Goal: Task Accomplishment & Management: Manage account settings

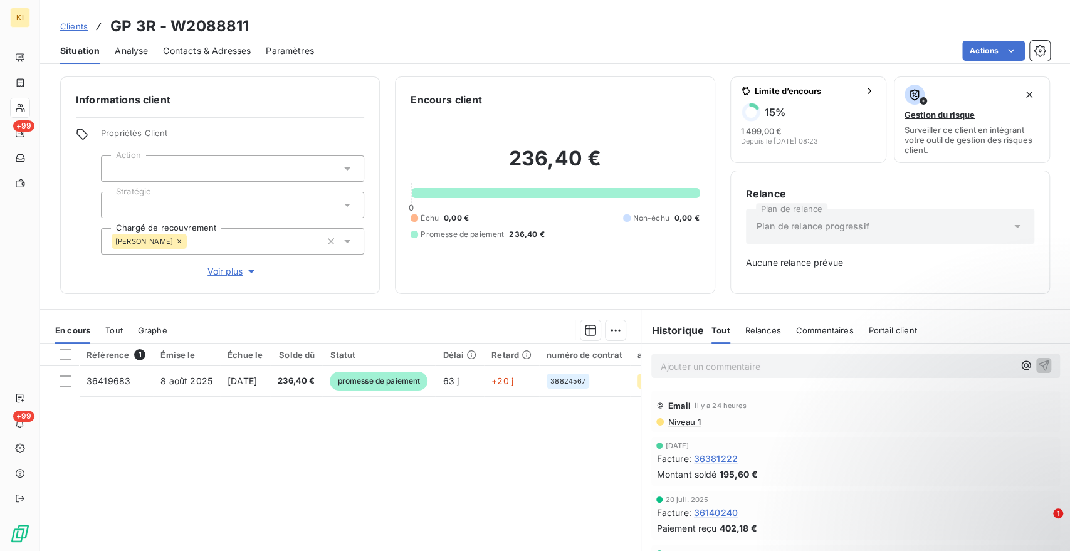
click at [77, 26] on span "Clients" at bounding box center [74, 26] width 28 height 10
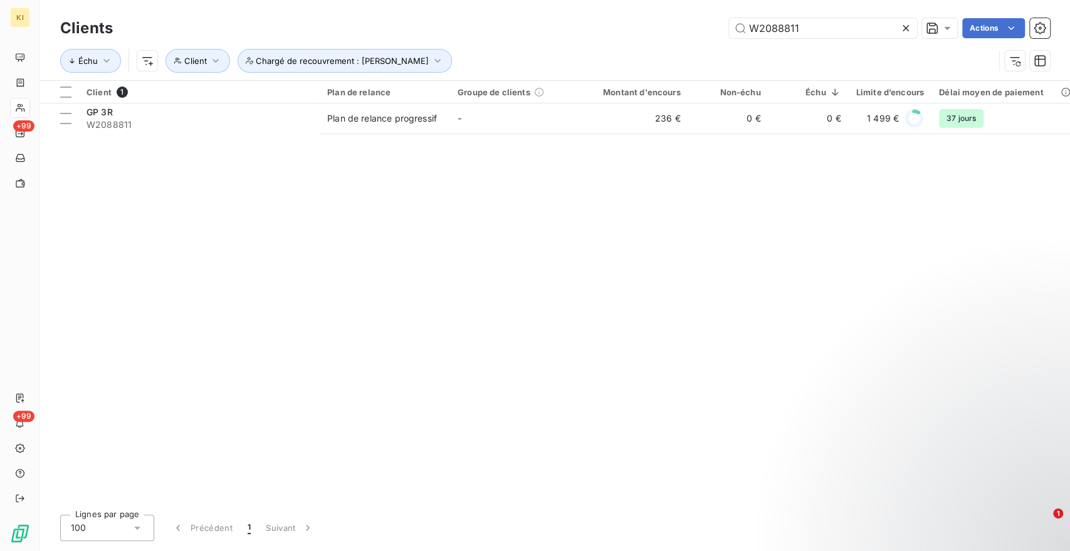
click at [903, 29] on icon at bounding box center [906, 28] width 6 height 6
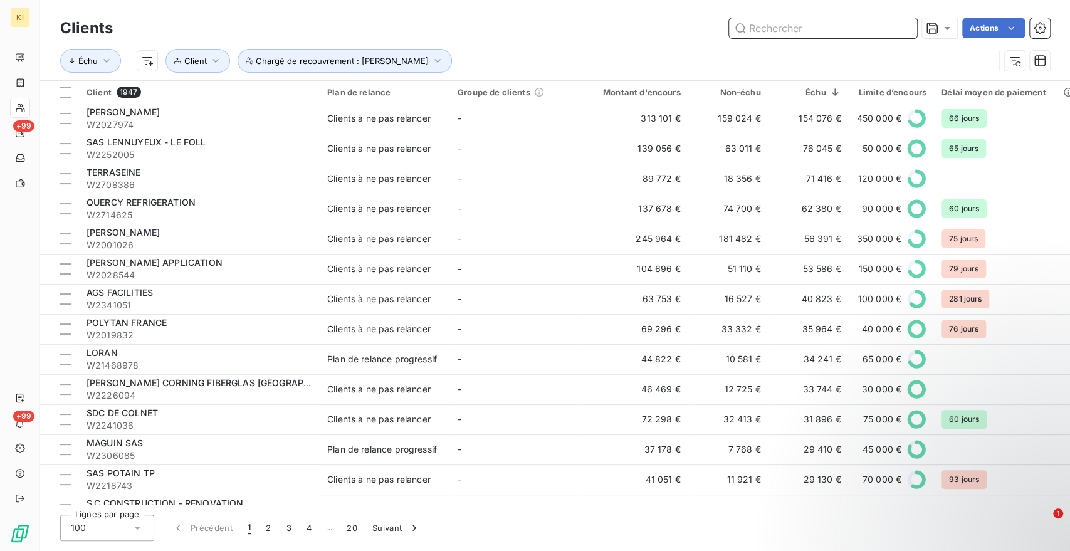
click at [815, 25] on input "text" at bounding box center [823, 28] width 188 height 20
paste input "W2091606"
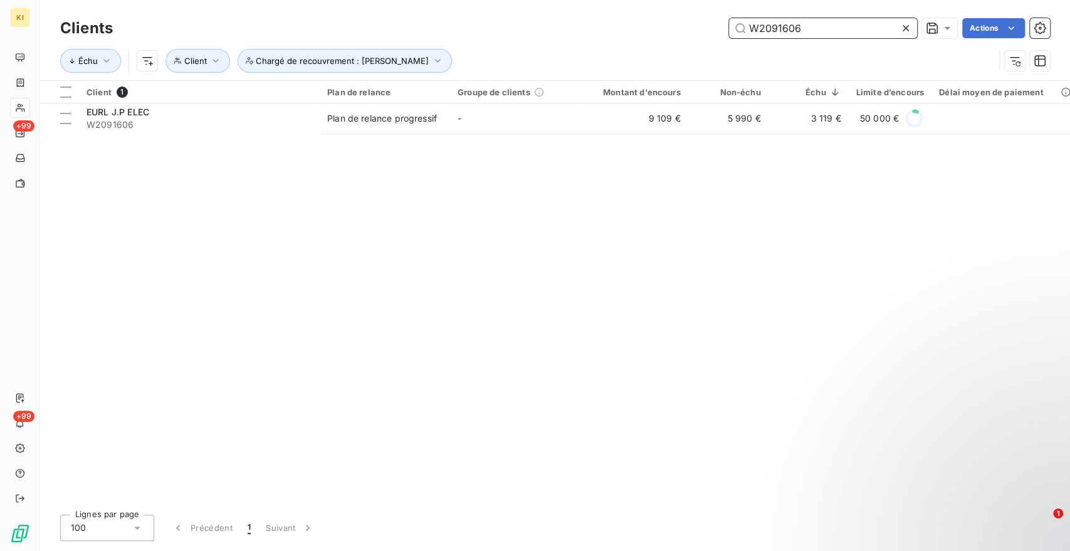
type input "W2091606"
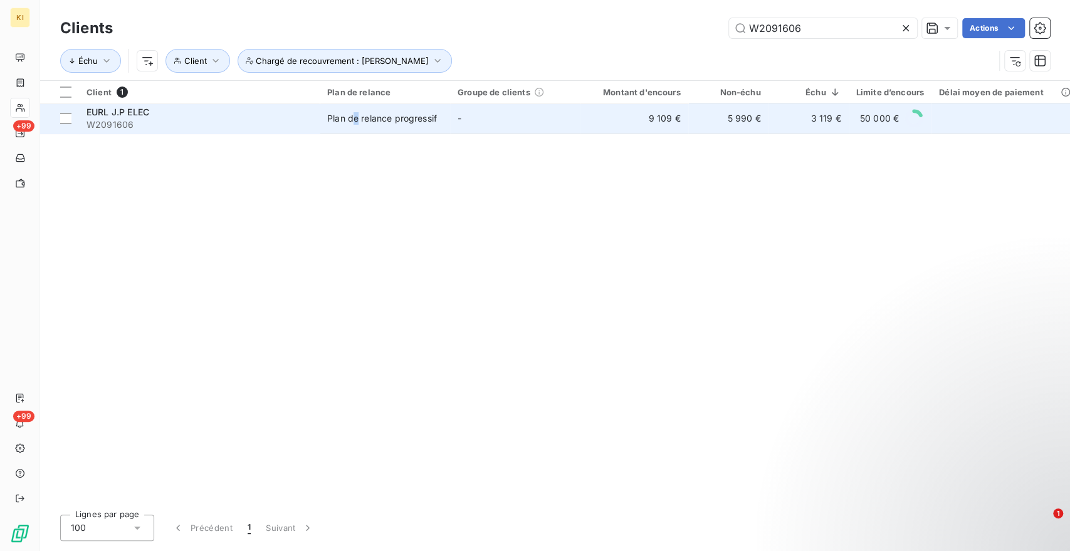
click at [356, 108] on td "Plan de relance progressif" at bounding box center [385, 118] width 130 height 30
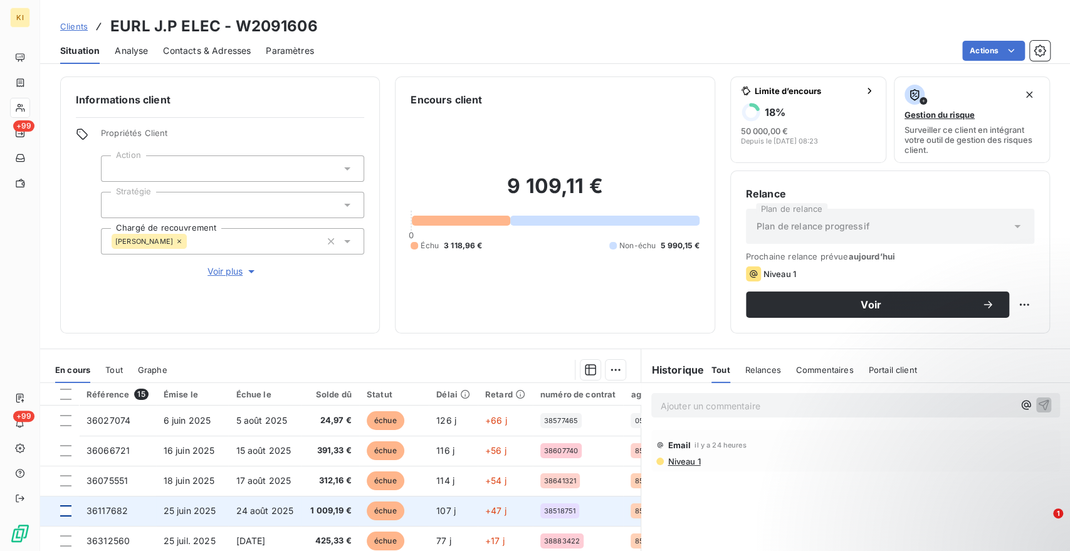
click at [65, 510] on div at bounding box center [65, 510] width 11 height 11
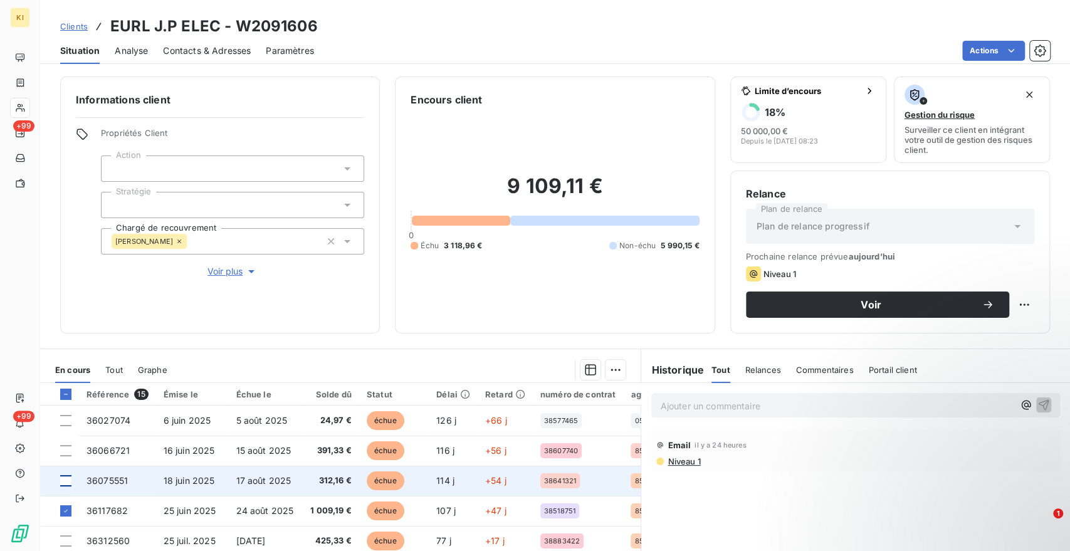
click at [66, 482] on div at bounding box center [65, 480] width 11 height 11
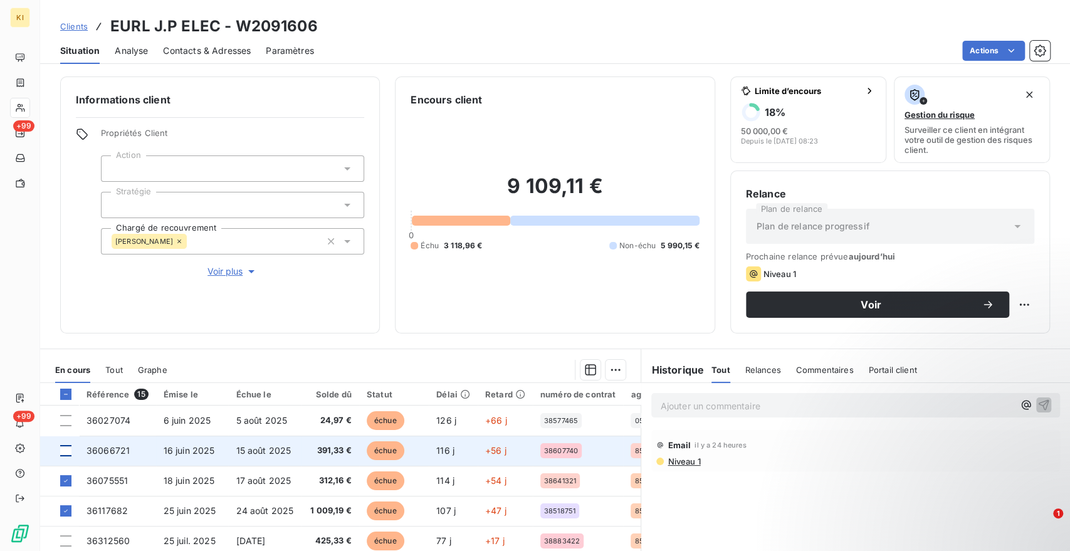
click at [66, 451] on div at bounding box center [65, 450] width 11 height 11
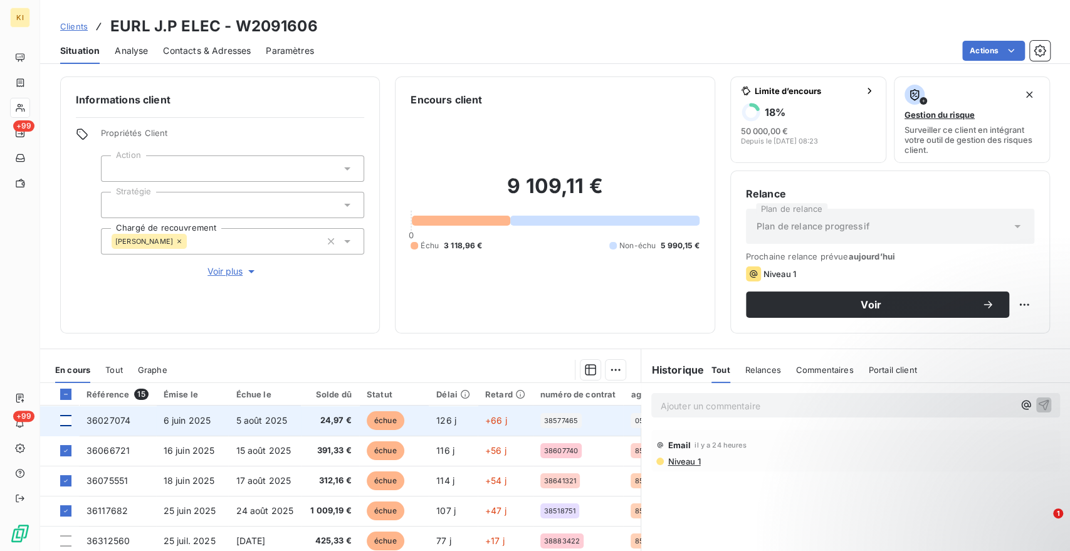
click at [64, 421] on div at bounding box center [65, 420] width 11 height 11
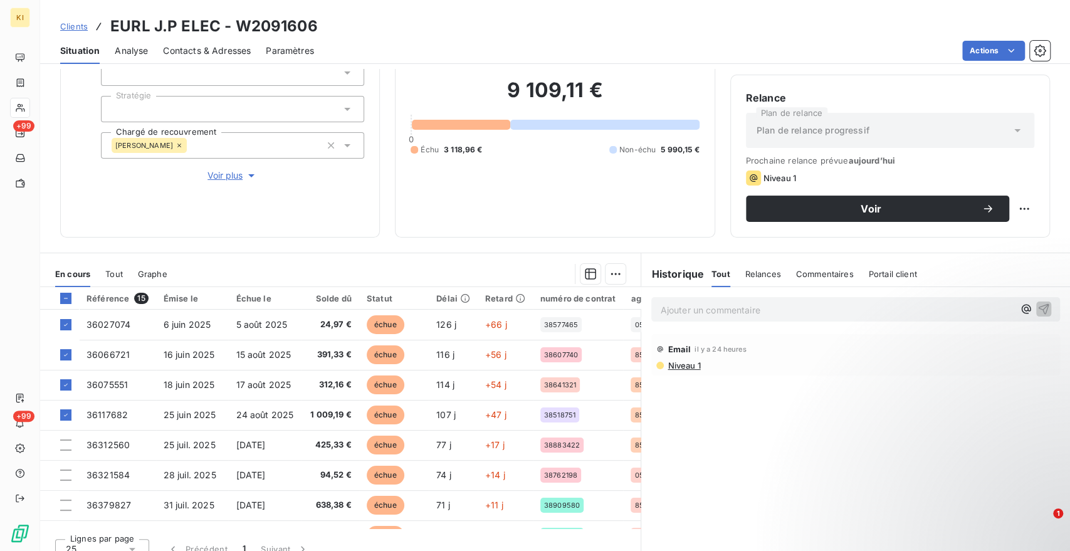
scroll to position [110, 0]
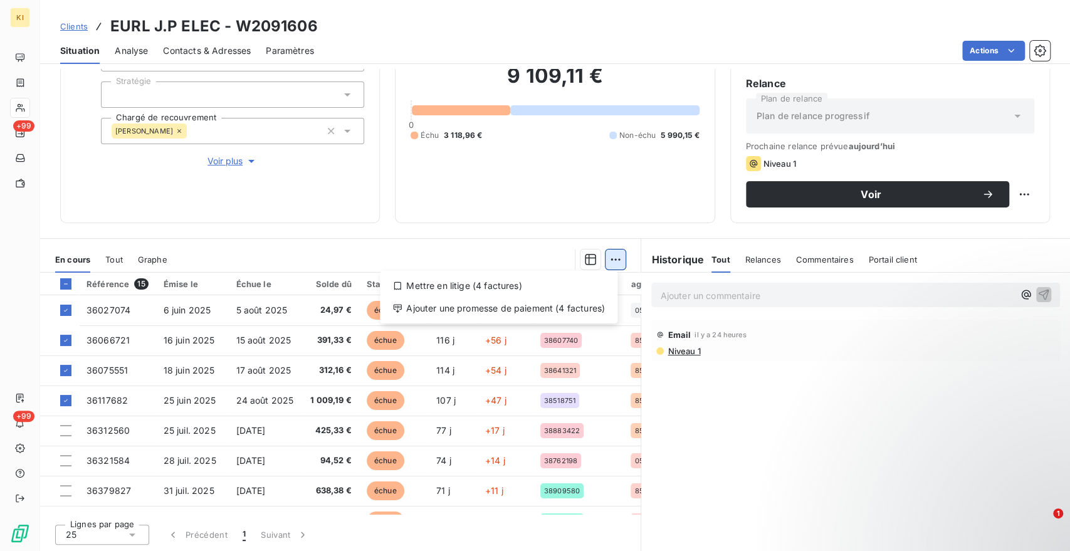
click at [613, 260] on html "KI +99 +99 Clients EURL J.P ELEC - W2091606 Situation Analyse Contacts & Adress…" at bounding box center [535, 275] width 1070 height 551
click at [502, 305] on div "Ajouter une promesse de paiement (4 factures)" at bounding box center [499, 308] width 228 height 20
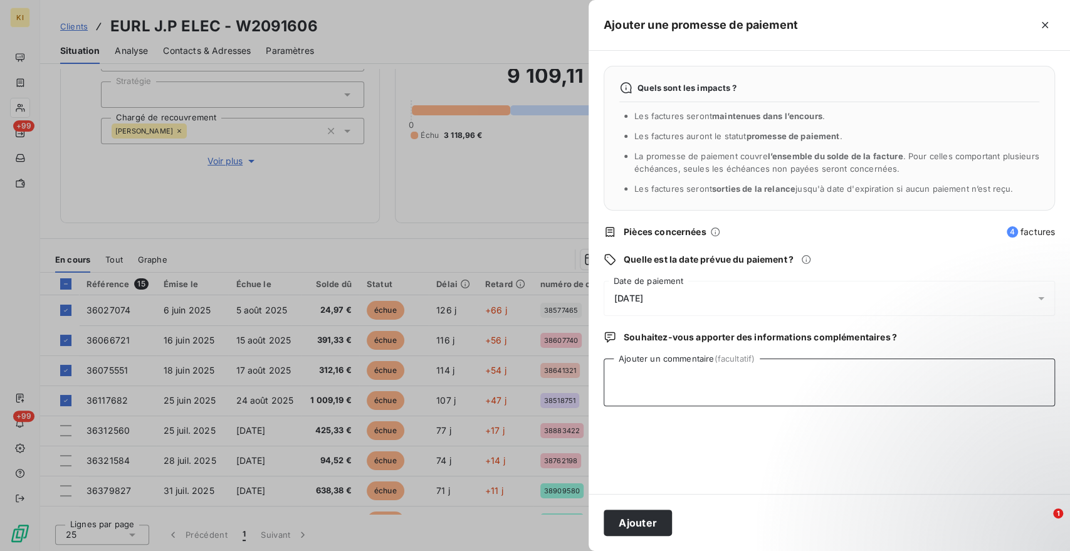
click at [648, 365] on textarea "Ajouter un commentaire (facultatif)" at bounding box center [829, 383] width 451 height 48
click at [682, 379] on textarea "déjà réglées enc ours de lettrage" at bounding box center [829, 383] width 451 height 48
type textarea "déjà réglées en cours de lettrage"
click at [638, 293] on div "[DATE]" at bounding box center [829, 298] width 451 height 35
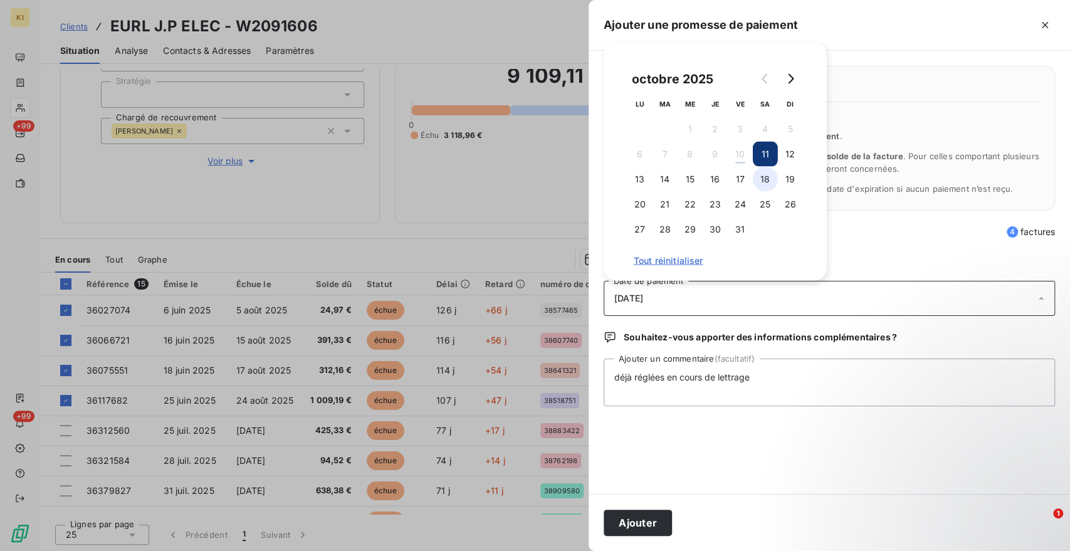
click at [759, 177] on button "18" at bounding box center [765, 179] width 25 height 25
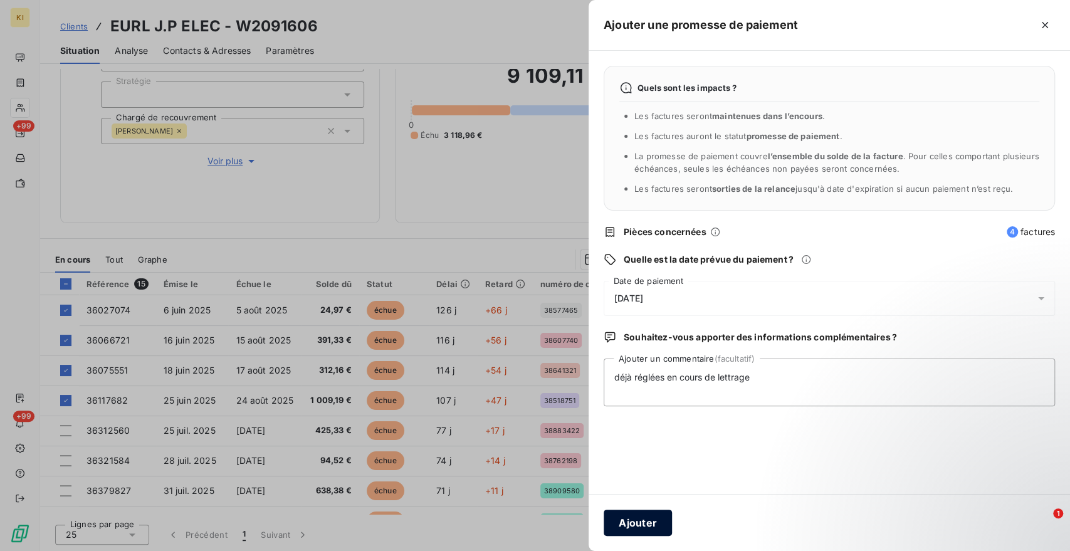
click at [647, 527] on button "Ajouter" at bounding box center [638, 523] width 68 height 26
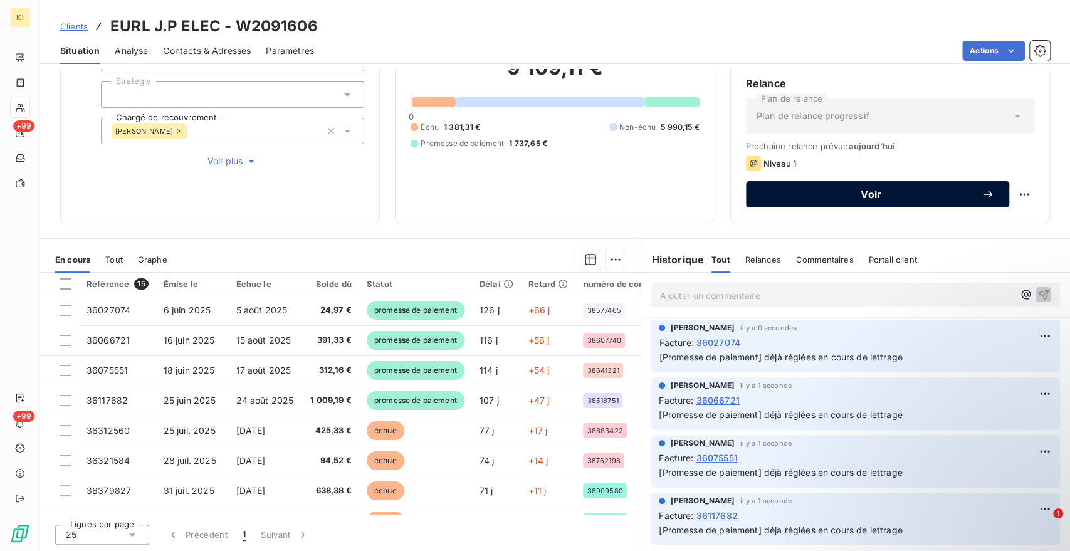
click at [769, 188] on button "Voir" at bounding box center [877, 194] width 263 height 26
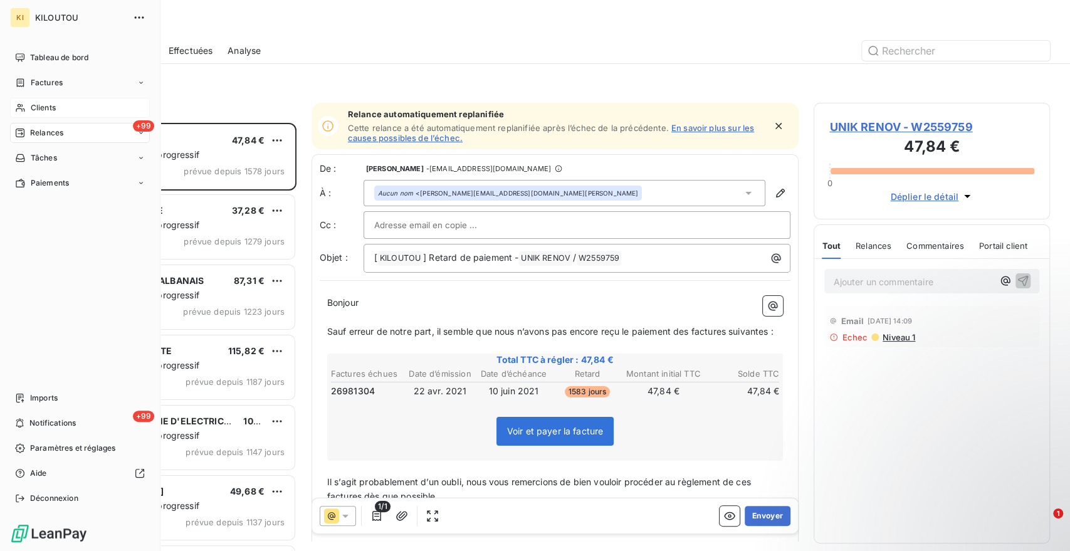
click at [34, 112] on span "Clients" at bounding box center [43, 107] width 25 height 11
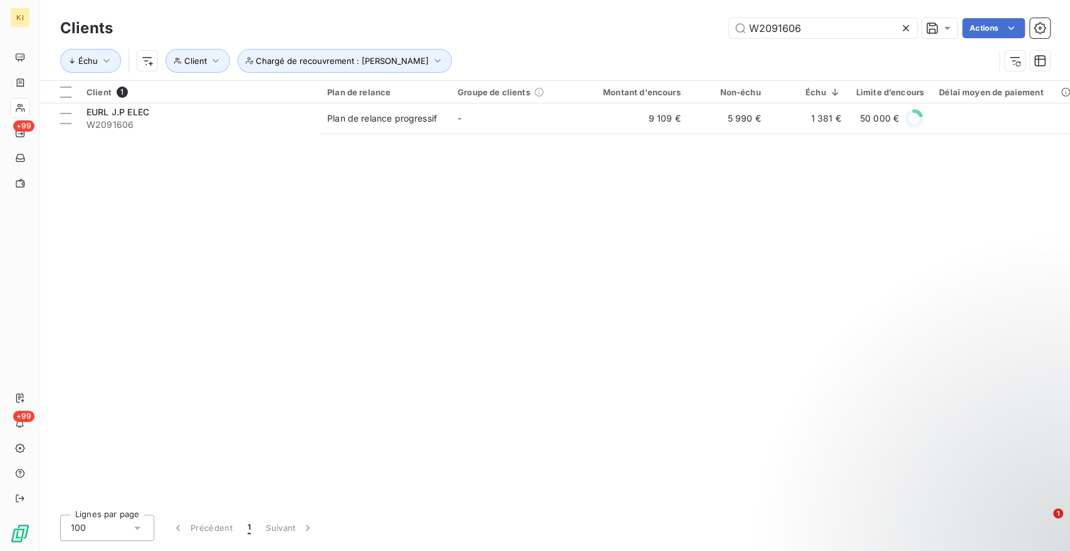
click at [903, 24] on icon at bounding box center [906, 28] width 13 height 13
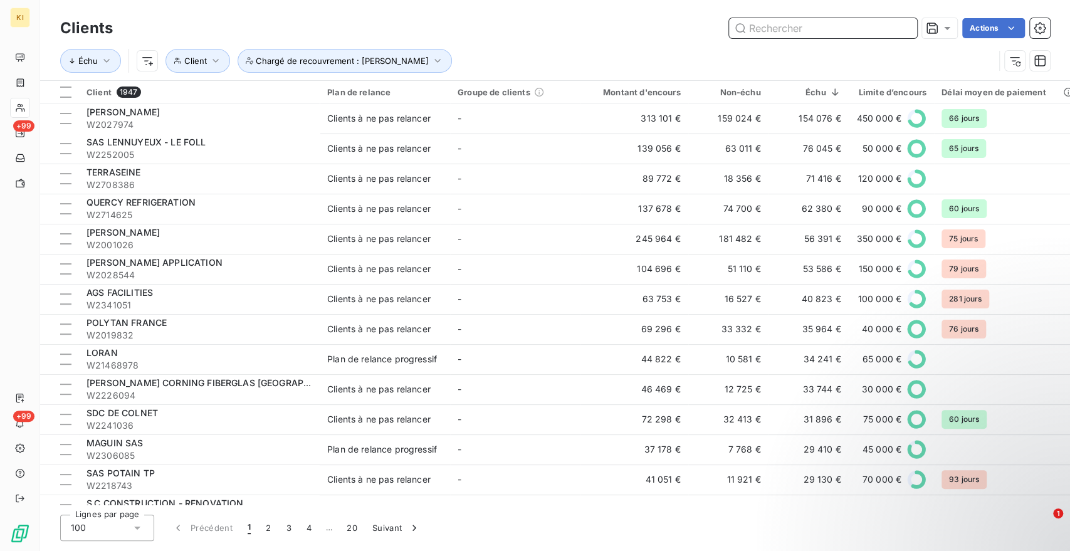
click at [795, 30] on input "text" at bounding box center [823, 28] width 188 height 20
paste input "W2061113"
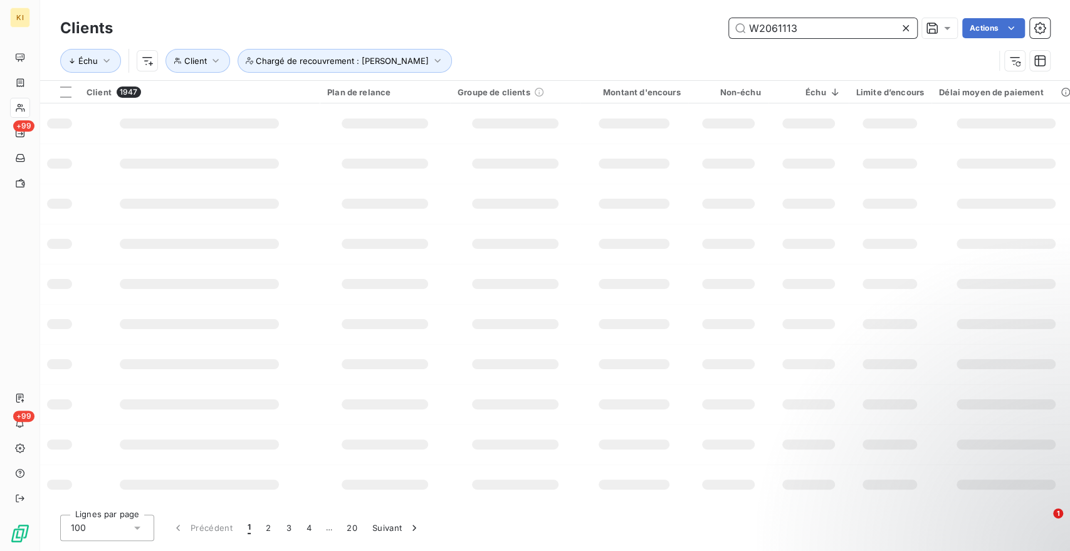
type input "W2061113"
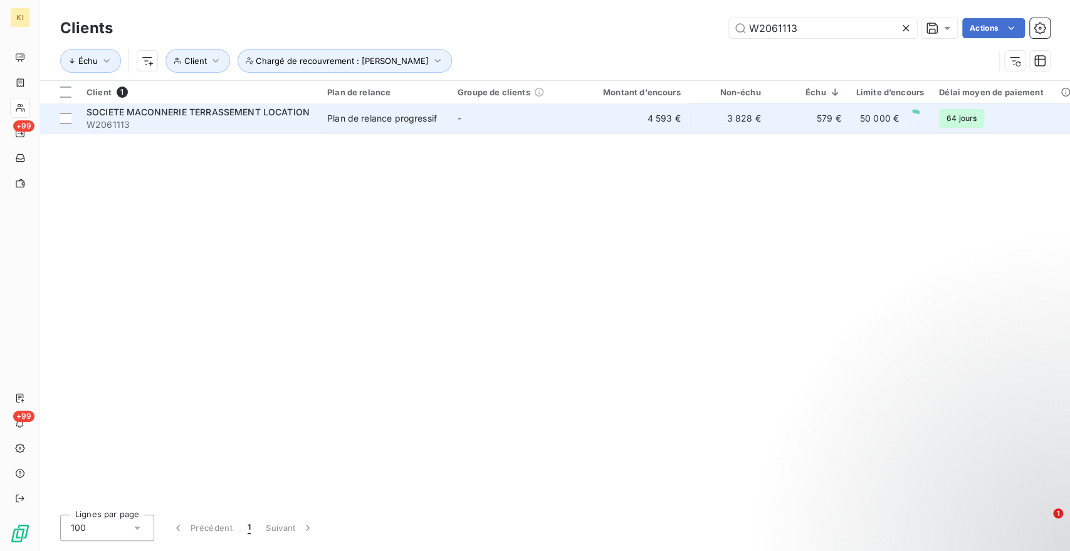
click at [393, 115] on div "Plan de relance progressif" at bounding box center [382, 118] width 110 height 13
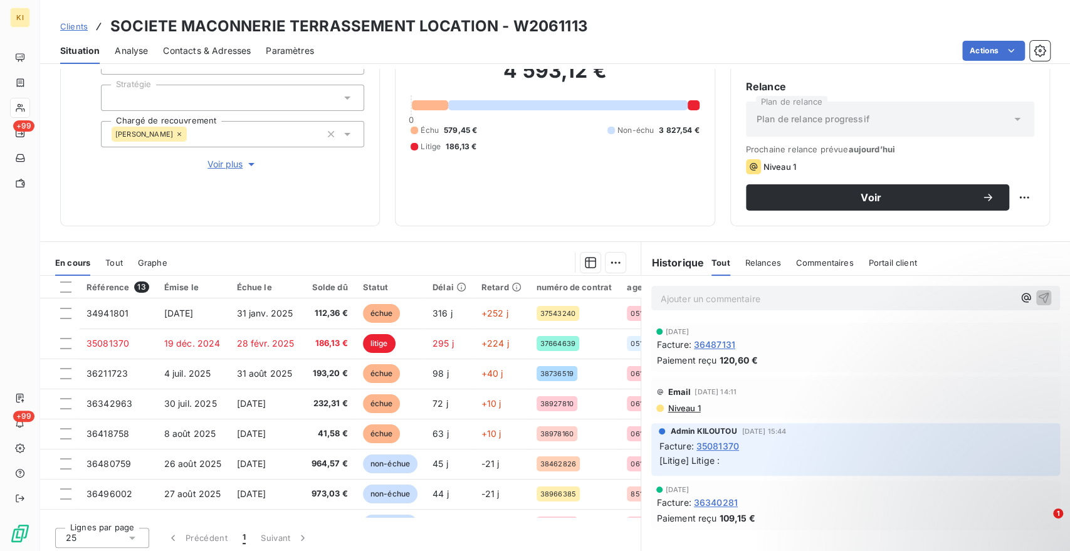
scroll to position [110, 0]
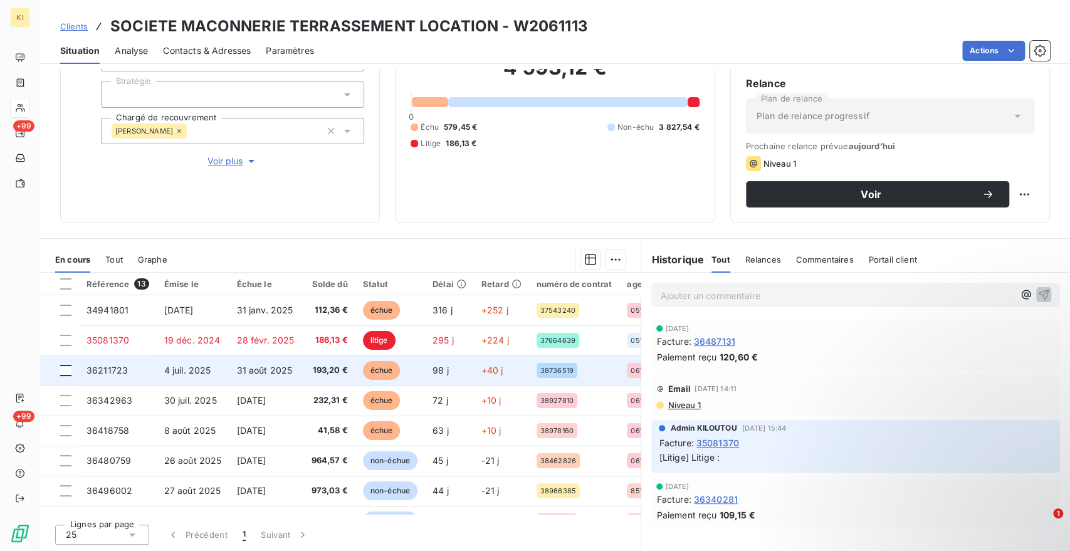
click at [61, 369] on div at bounding box center [65, 370] width 11 height 11
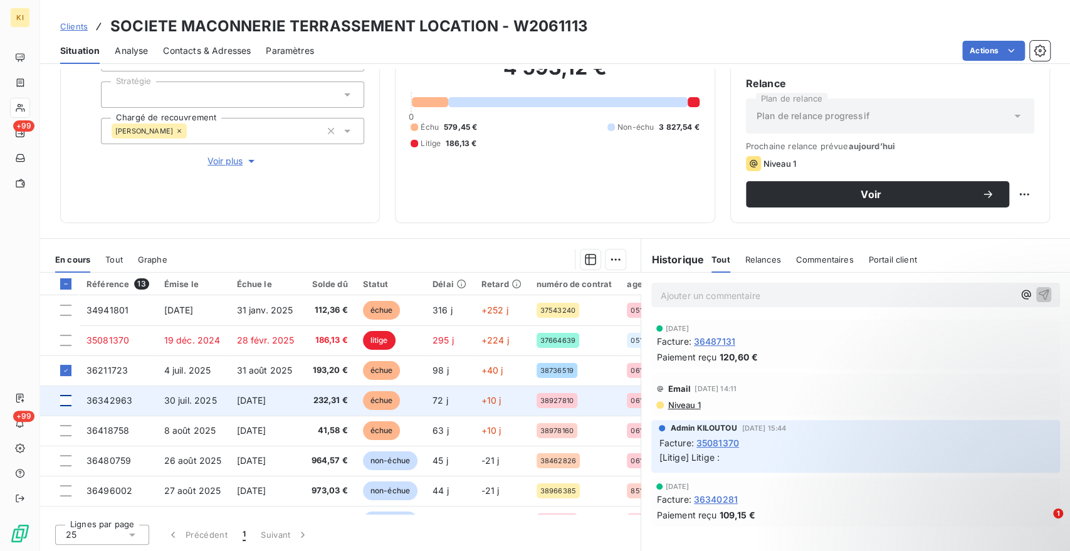
click at [66, 396] on div at bounding box center [65, 400] width 11 height 11
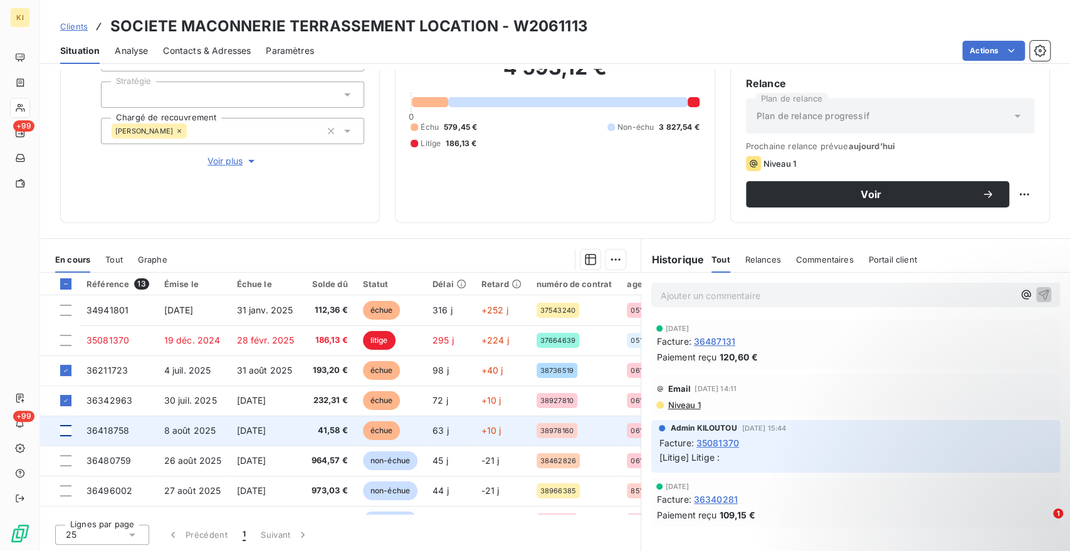
click at [63, 430] on div at bounding box center [65, 430] width 11 height 11
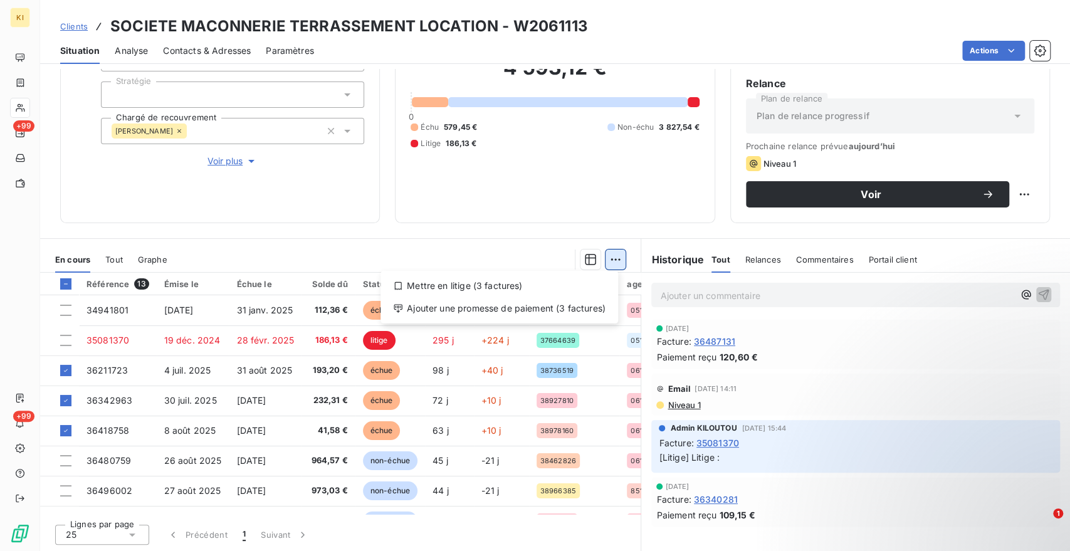
click at [613, 258] on html "KI +99 +99 Clients SOCIETE MACONNERIE TERRASSEMENT LOCATION - W2061113 Situatio…" at bounding box center [535, 275] width 1070 height 551
click at [547, 287] on div "Mettre en litige (3 factures)" at bounding box center [500, 286] width 228 height 20
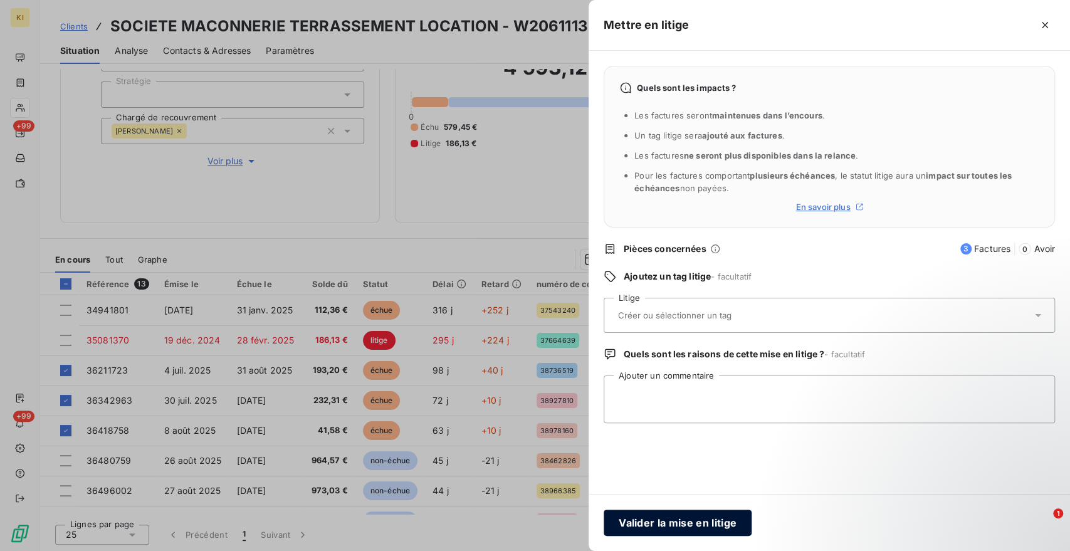
click at [674, 527] on button "Valider la mise en litige" at bounding box center [678, 523] width 148 height 26
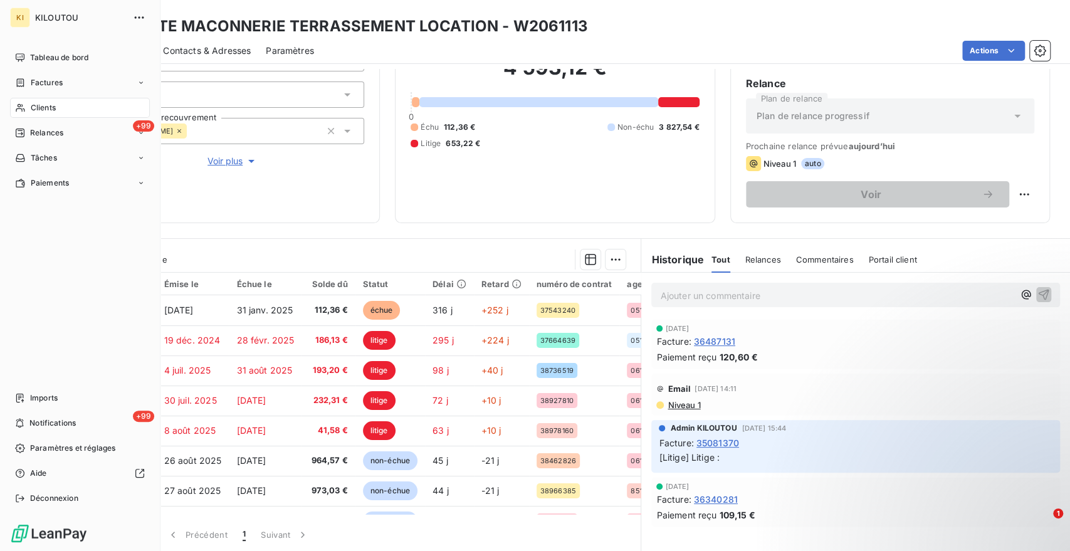
click at [43, 112] on span "Clients" at bounding box center [43, 107] width 25 height 11
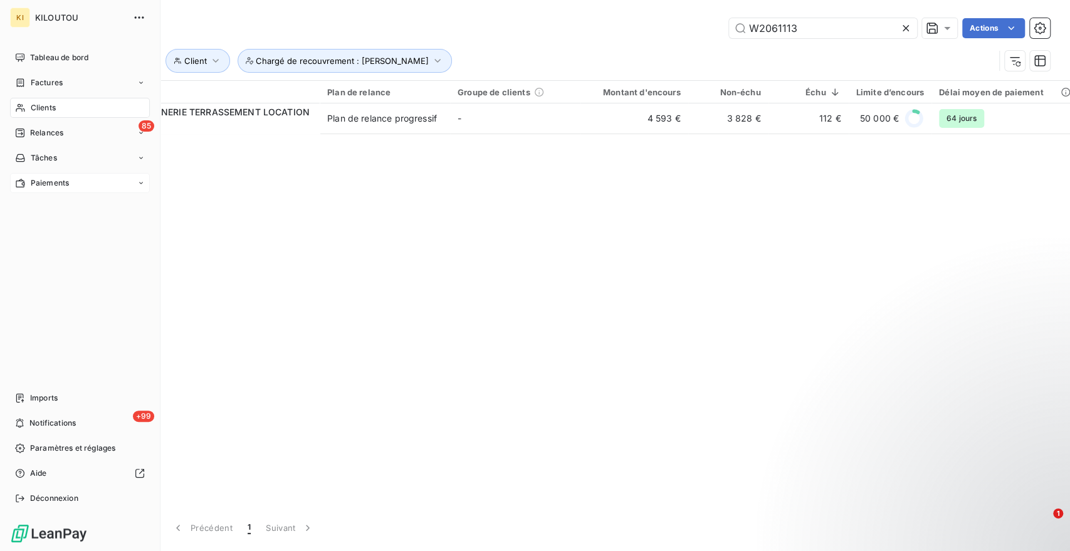
click at [46, 184] on span "Paiements" at bounding box center [50, 182] width 38 height 11
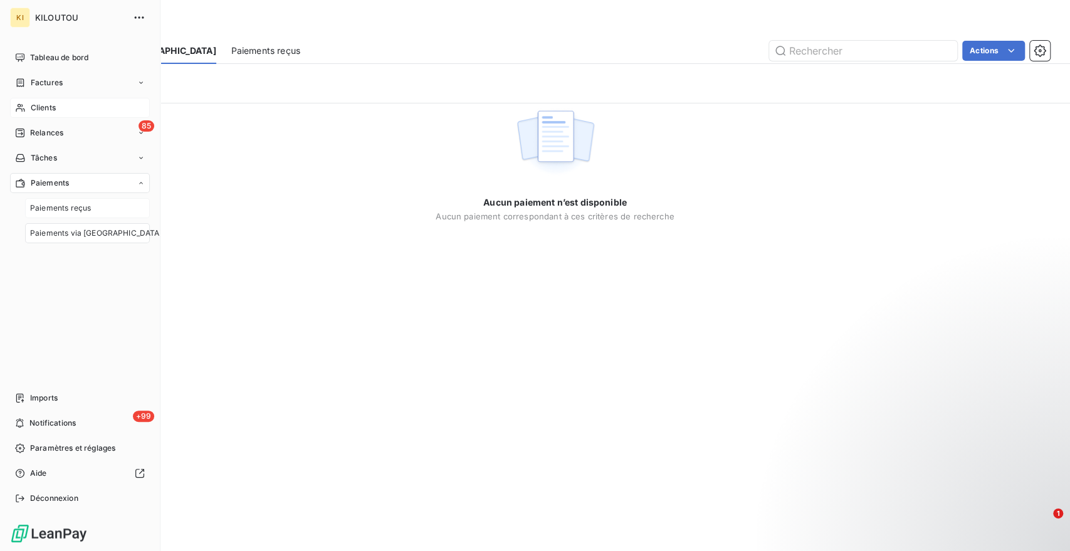
click at [58, 207] on span "Paiements reçus" at bounding box center [60, 208] width 61 height 11
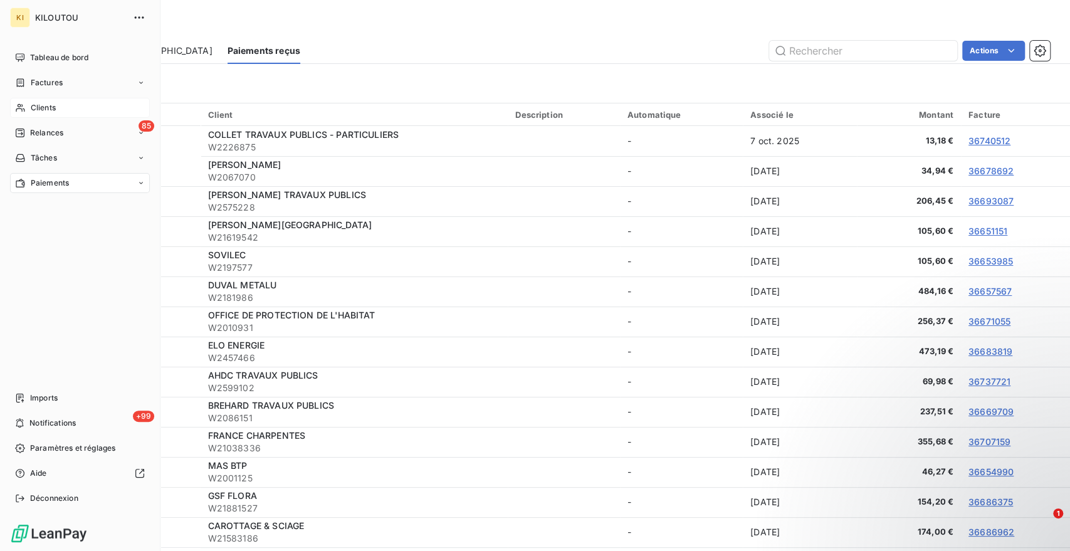
click at [56, 182] on span "Paiements" at bounding box center [50, 182] width 38 height 11
click at [65, 232] on span "Paiements via [GEOGRAPHIC_DATA]" at bounding box center [96, 233] width 132 height 11
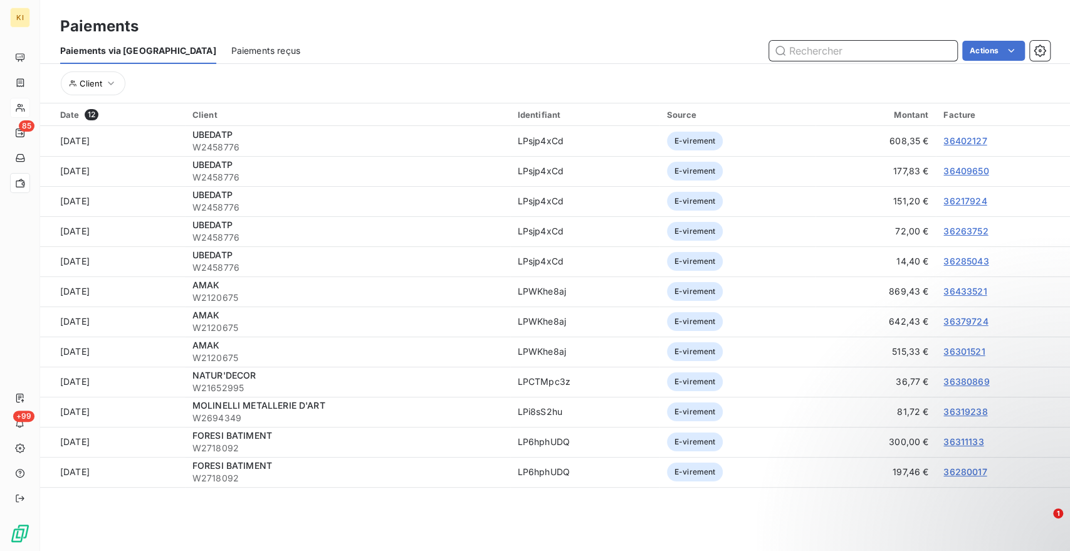
click at [850, 50] on input "text" at bounding box center [863, 51] width 188 height 20
paste input "W2263804"
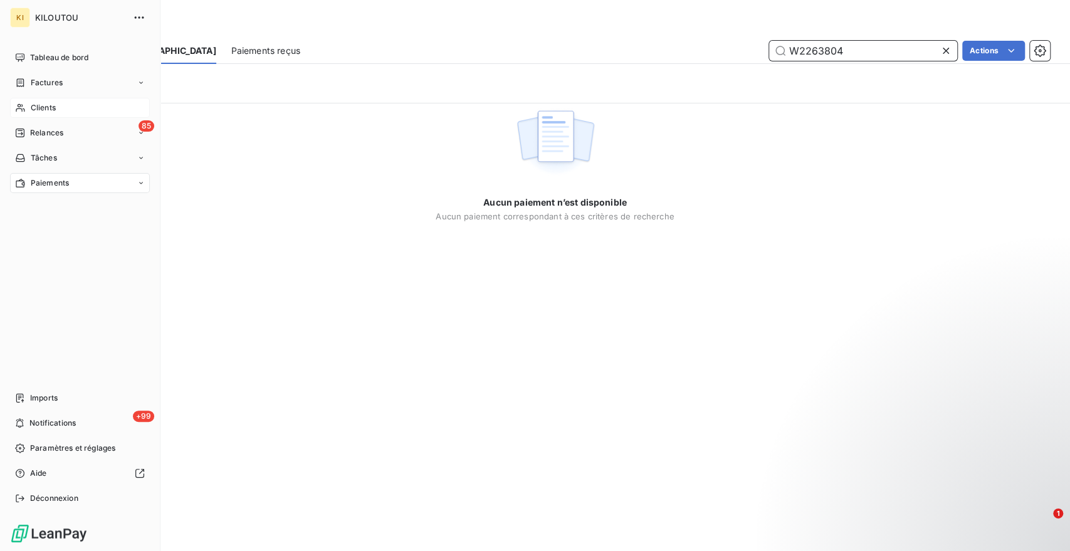
type input "W2263804"
click at [55, 109] on span "Clients" at bounding box center [43, 107] width 25 height 11
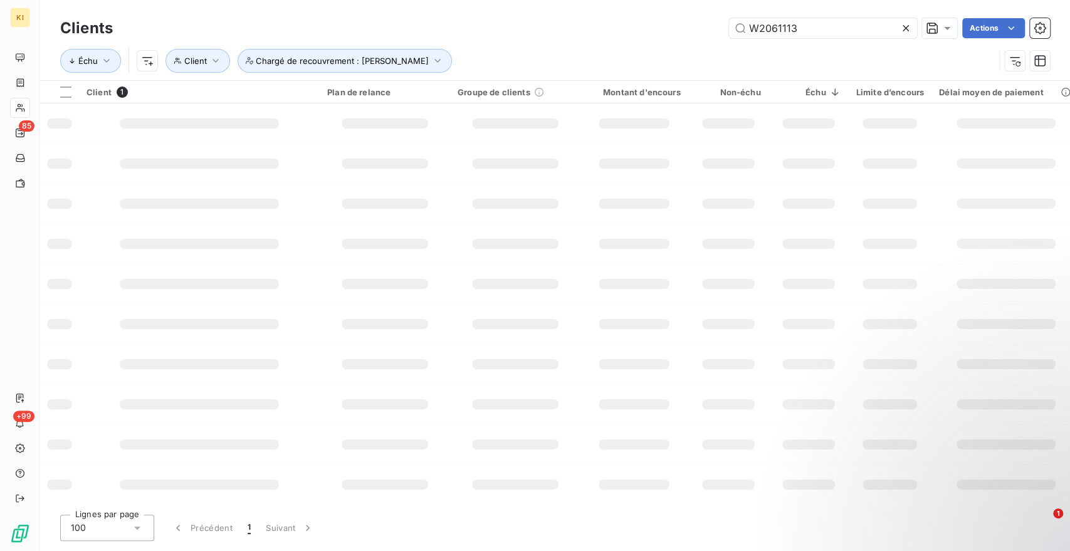
click at [904, 29] on icon at bounding box center [906, 28] width 6 height 6
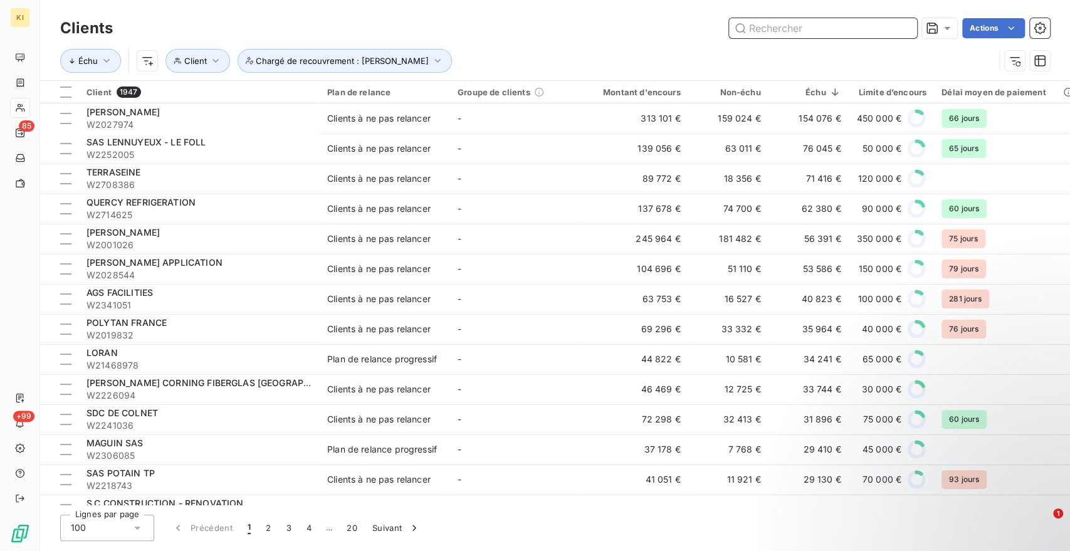
click at [828, 28] on input "text" at bounding box center [823, 28] width 188 height 20
paste input "W2263804"
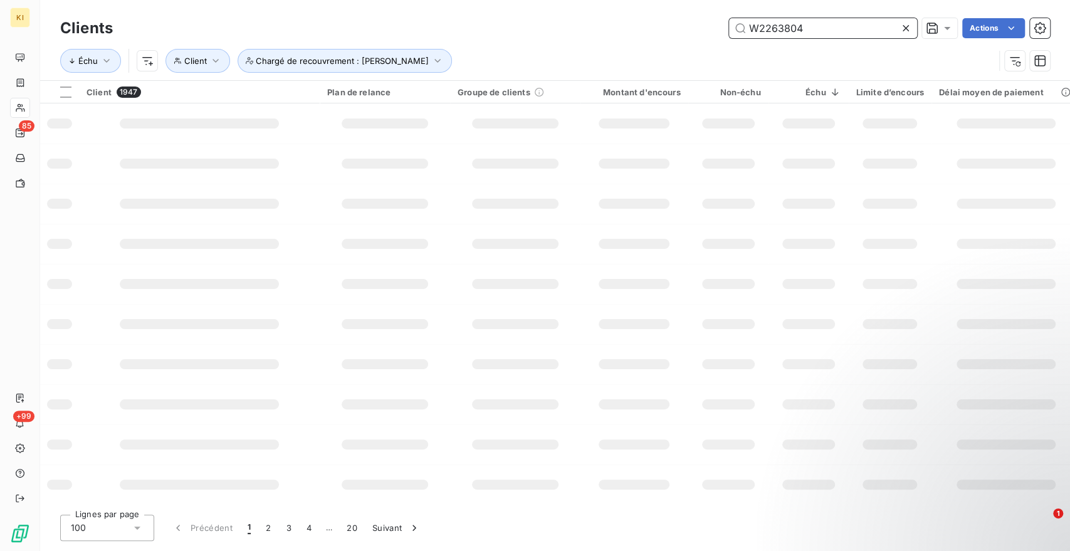
type input "W2263804"
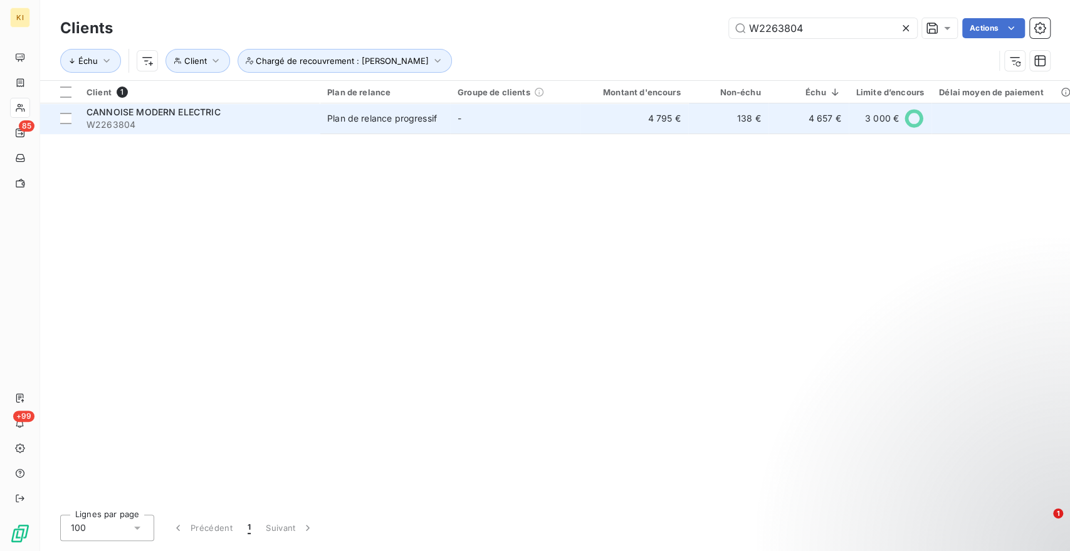
click at [261, 126] on span "W2263804" at bounding box center [200, 125] width 226 height 13
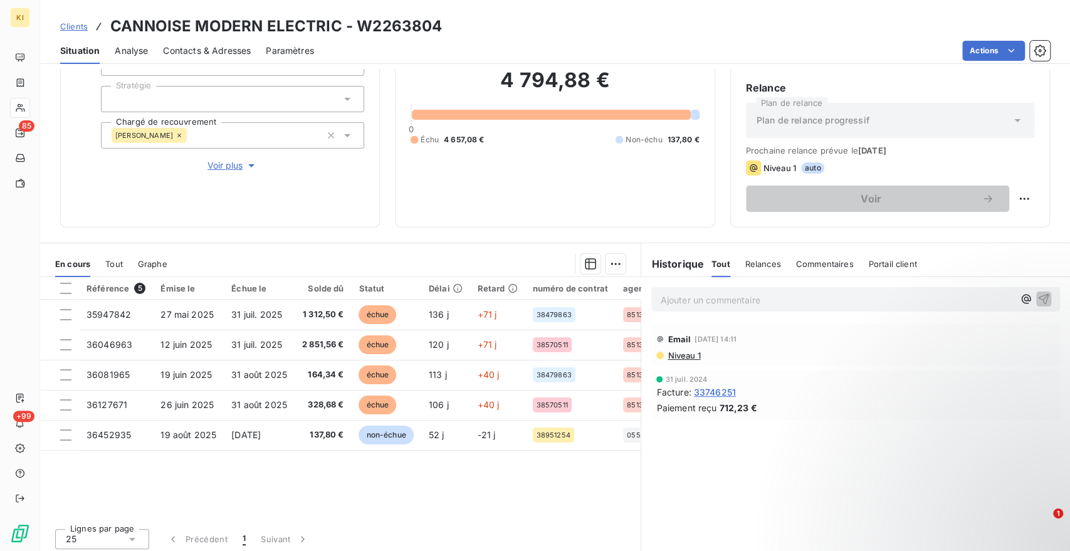
scroll to position [110, 0]
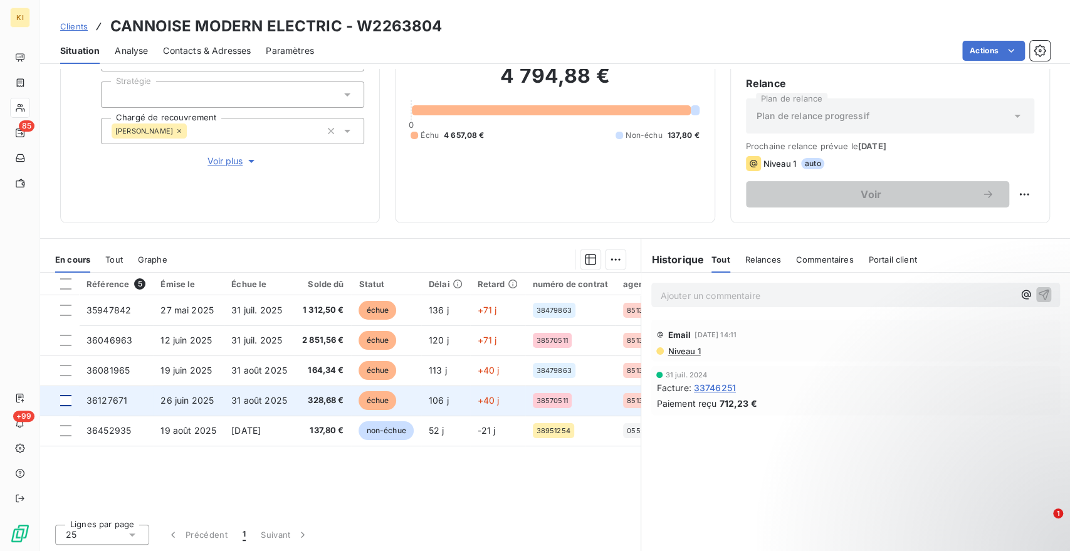
click at [68, 399] on div at bounding box center [65, 400] width 11 height 11
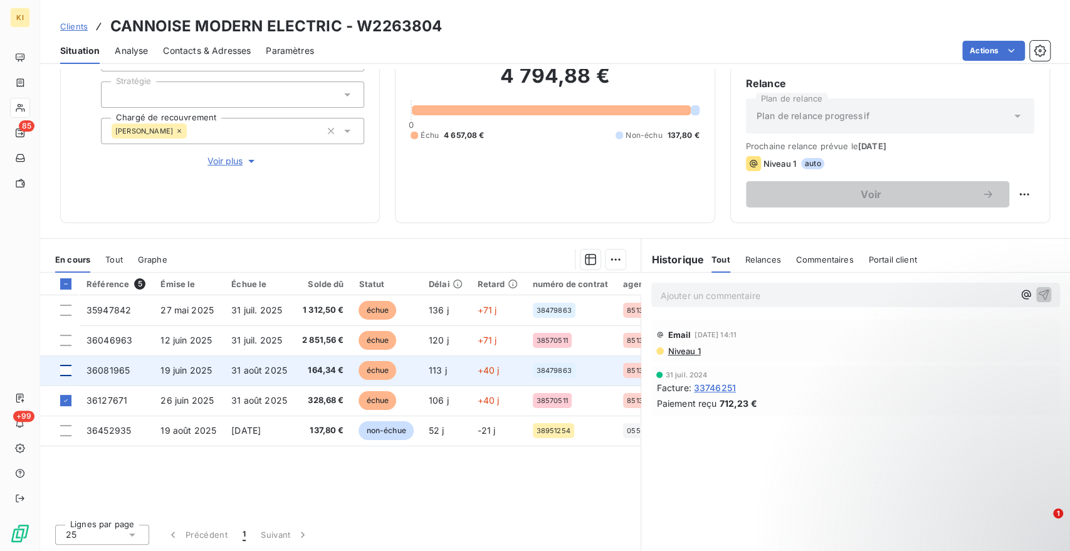
click at [65, 367] on div at bounding box center [65, 370] width 11 height 11
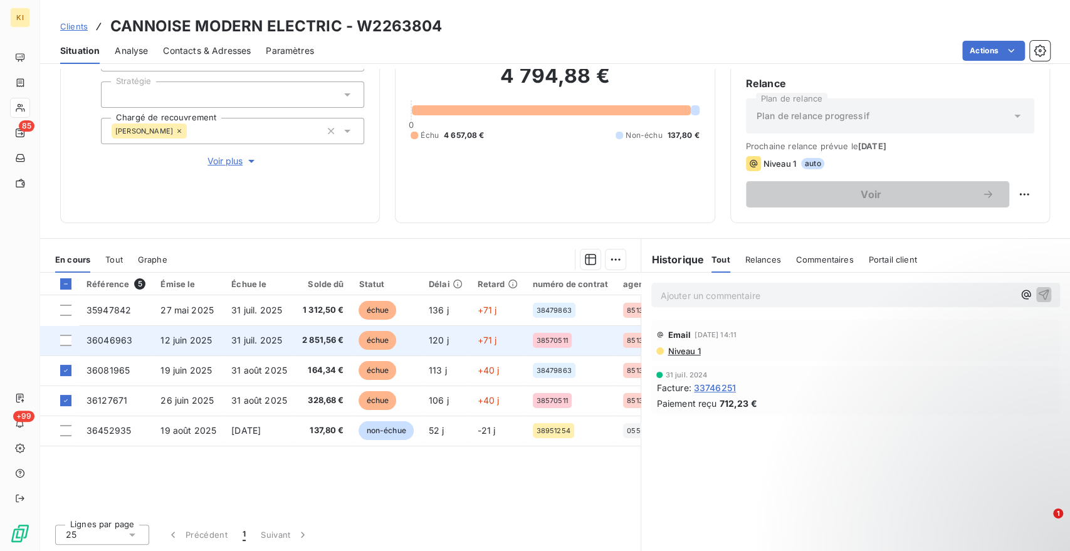
drag, startPoint x: 65, startPoint y: 339, endPoint x: 65, endPoint y: 330, distance: 8.8
click at [65, 338] on div at bounding box center [65, 340] width 11 height 11
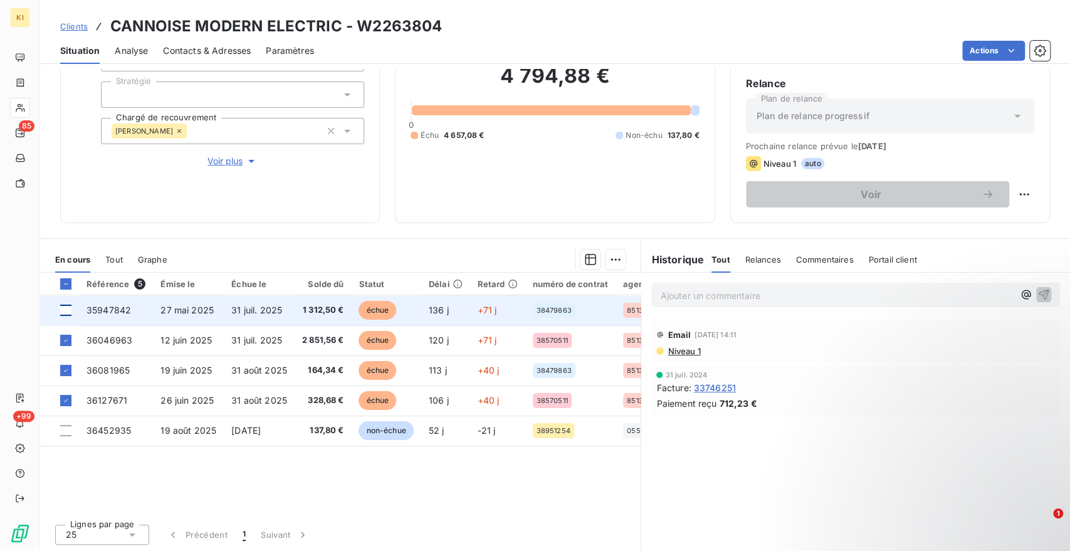
click at [67, 312] on div at bounding box center [65, 310] width 11 height 11
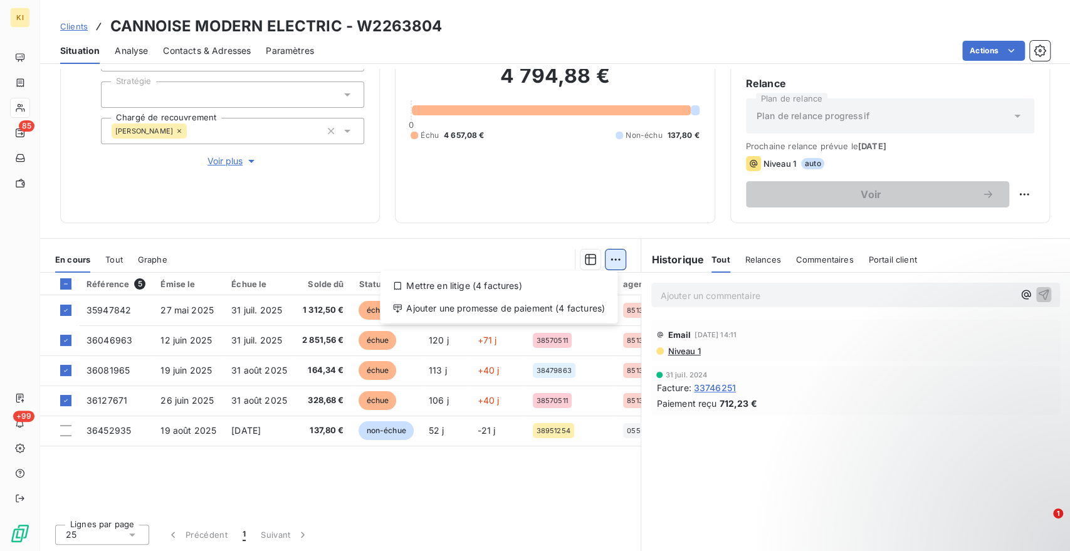
click at [604, 263] on html "KI 85 +99 Clients CANNOISE MODERN ELECTRIC - W2263804 Situation Analyse Contact…" at bounding box center [535, 275] width 1070 height 551
click at [552, 305] on div "Ajouter une promesse de paiement (4 factures)" at bounding box center [499, 308] width 228 height 20
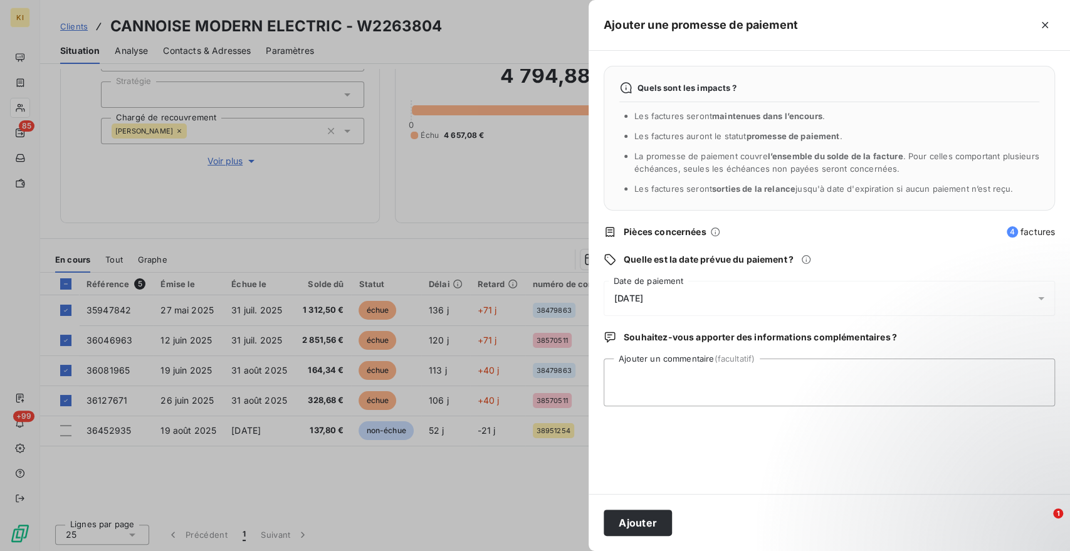
click at [662, 300] on div "[DATE]" at bounding box center [829, 298] width 451 height 35
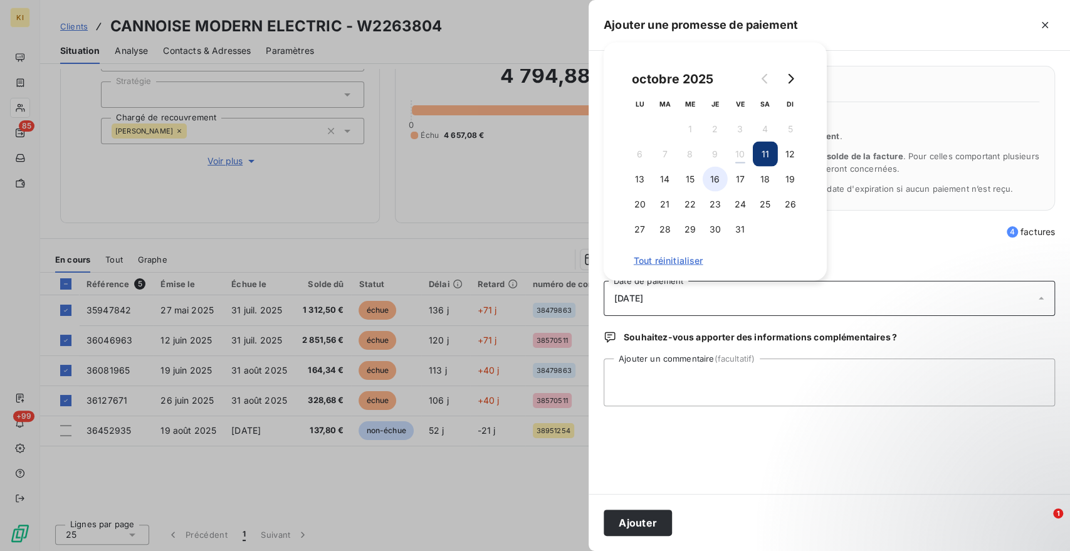
click at [705, 181] on button "16" at bounding box center [715, 179] width 25 height 25
click at [749, 184] on button "17" at bounding box center [740, 179] width 25 height 25
click at [625, 530] on button "Ajouter" at bounding box center [638, 523] width 68 height 26
